Goal: Find specific page/section: Find specific page/section

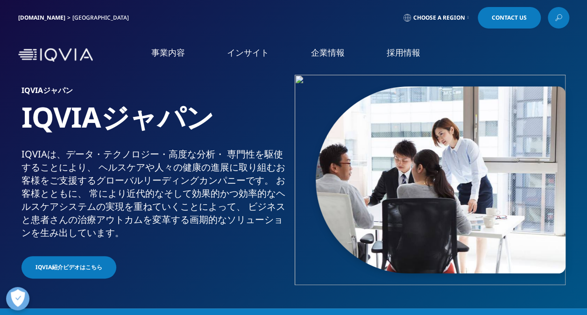
click at [333, 54] on link "企業情報" at bounding box center [328, 53] width 34 height 12
click at [26, 120] on link "概要" at bounding box center [109, 117] width 191 height 11
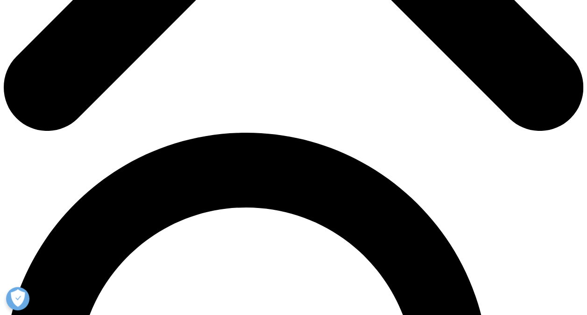
scroll to position [560, 0]
